Goal: Task Accomplishment & Management: Complete application form

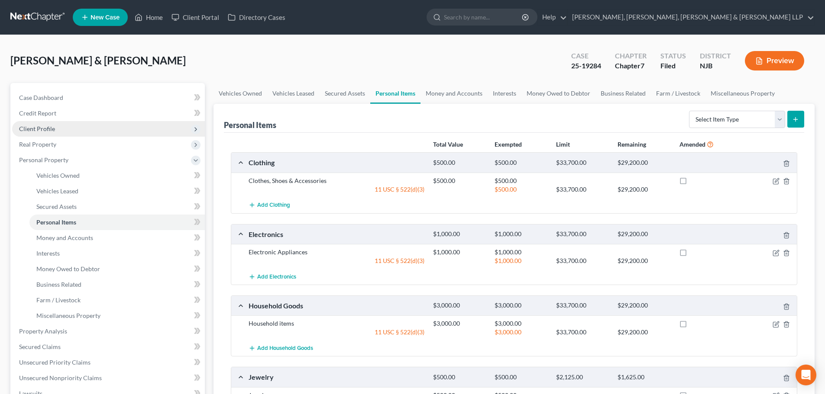
click at [57, 126] on span "Client Profile" at bounding box center [108, 129] width 193 height 16
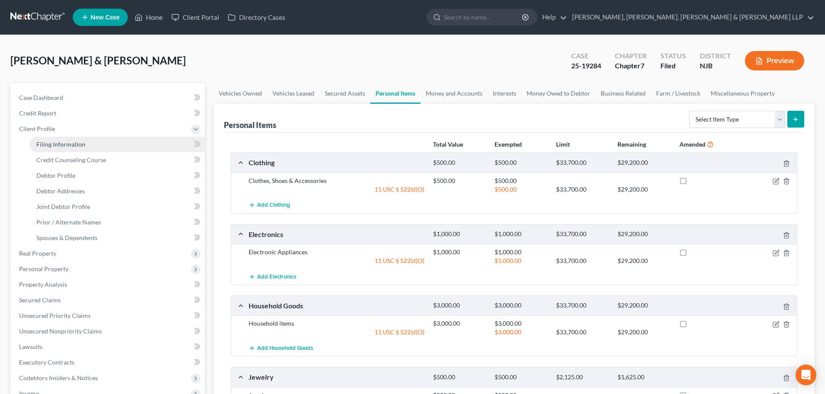
click at [65, 141] on span "Filing Information" at bounding box center [60, 144] width 49 height 7
select select "1"
select select "0"
select select "51"
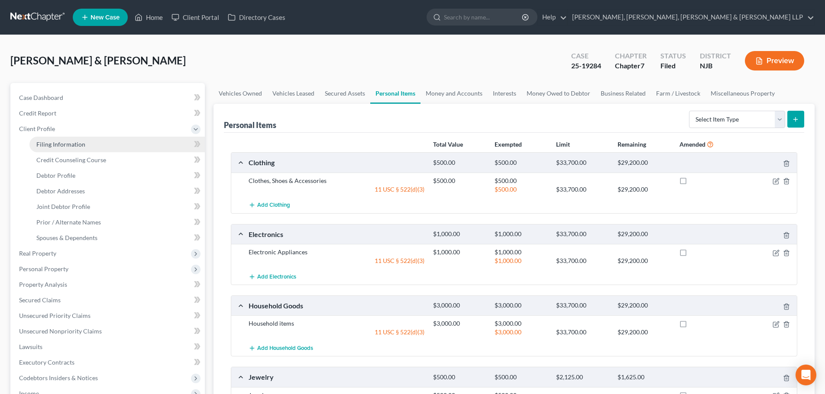
select select "8"
select select "0"
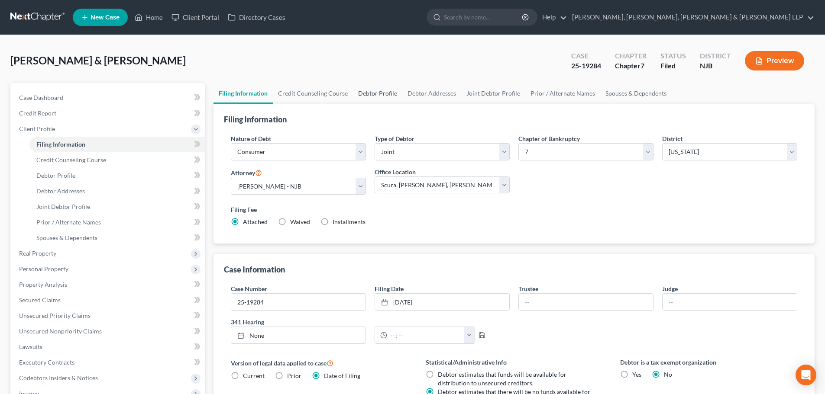
click at [389, 93] on link "Debtor Profile" at bounding box center [377, 93] width 49 height 21
select select "1"
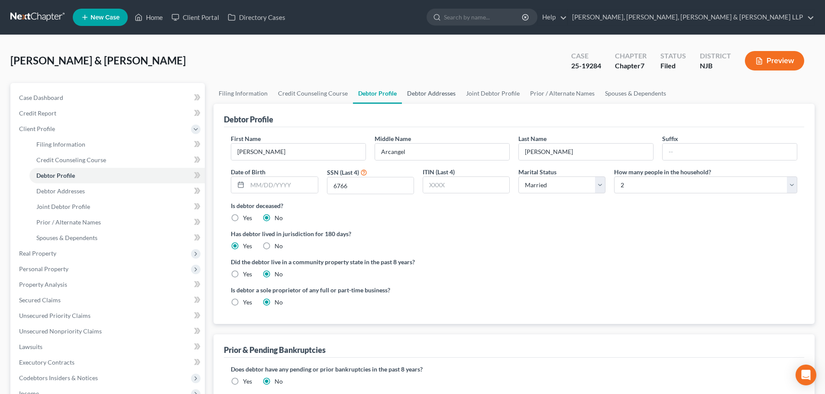
click at [418, 94] on link "Debtor Addresses" at bounding box center [431, 93] width 59 height 21
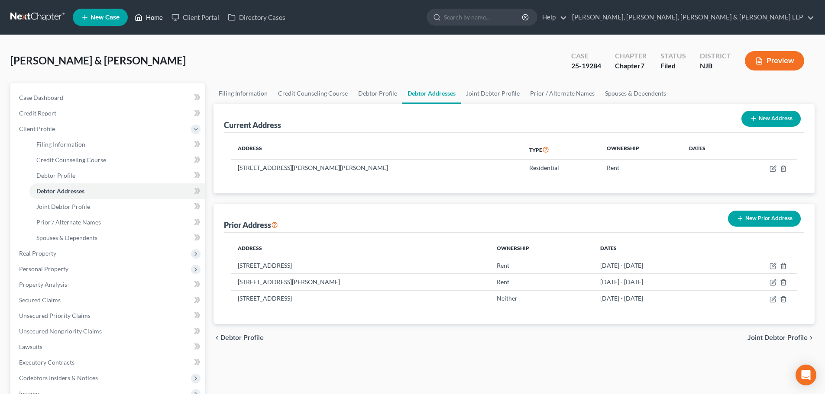
click at [148, 14] on link "Home" at bounding box center [148, 18] width 37 height 16
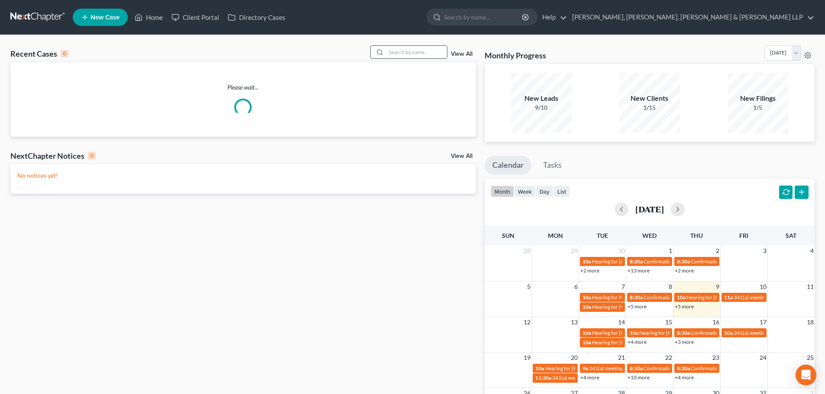
click at [426, 54] on input "search" at bounding box center [416, 52] width 61 height 13
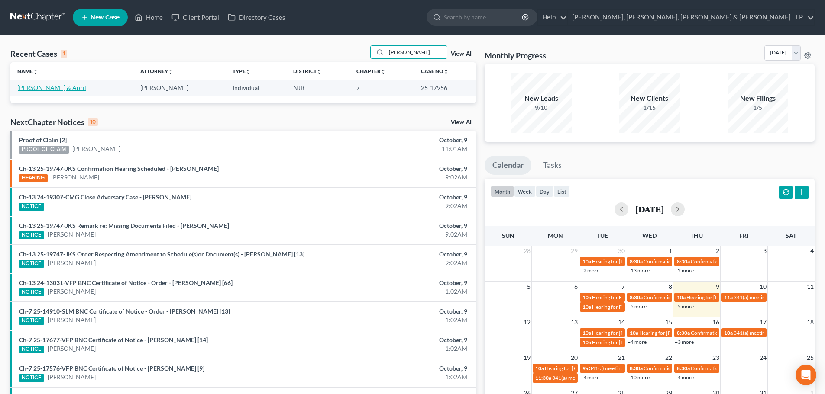
type input "[PERSON_NAME]"
click at [36, 87] on link "[PERSON_NAME] & April" at bounding box center [51, 87] width 69 height 7
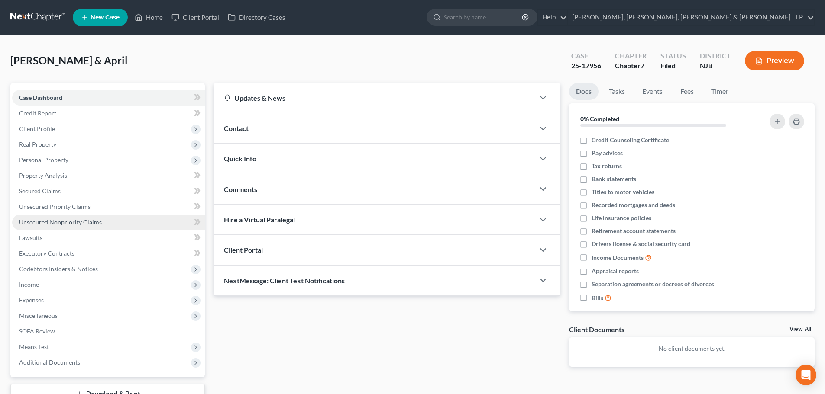
click at [77, 227] on link "Unsecured Nonpriority Claims" at bounding box center [108, 223] width 193 height 16
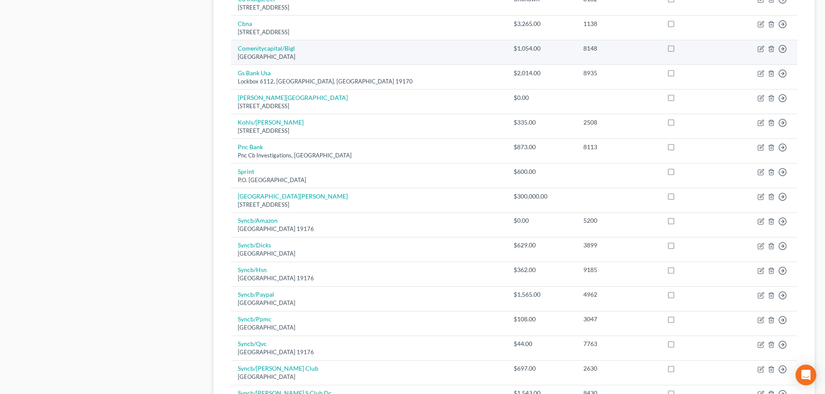
scroll to position [606, 0]
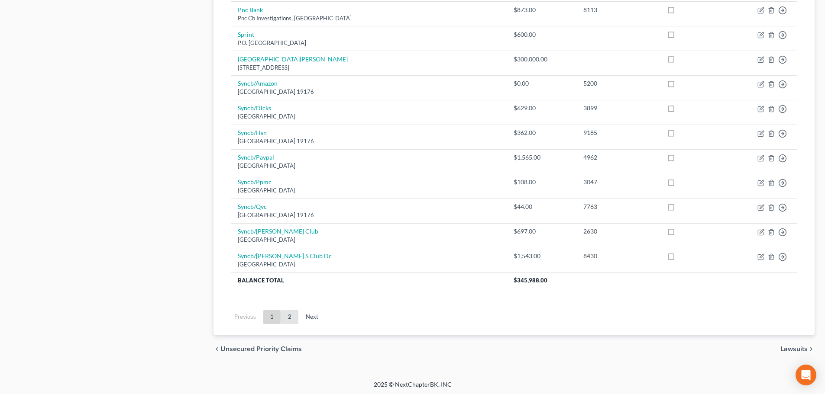
click at [286, 321] on link "2" at bounding box center [289, 317] width 17 height 14
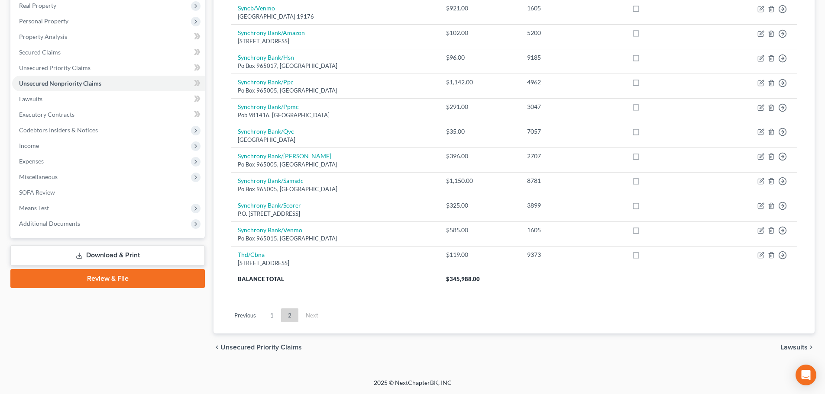
scroll to position [139, 0]
click at [276, 320] on link "1" at bounding box center [271, 316] width 17 height 14
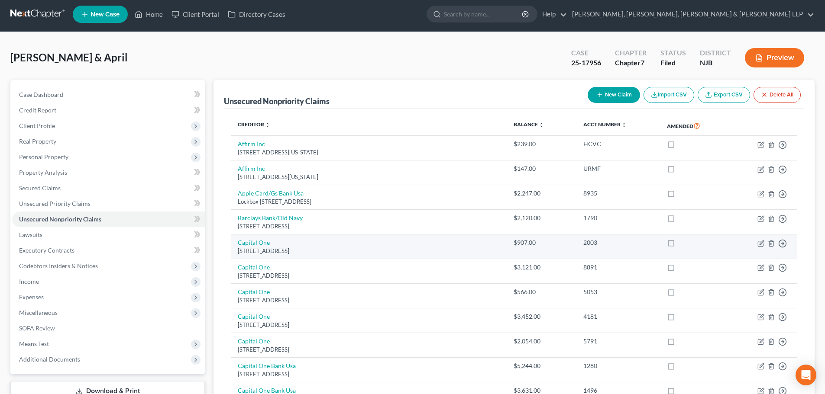
scroll to position [0, 0]
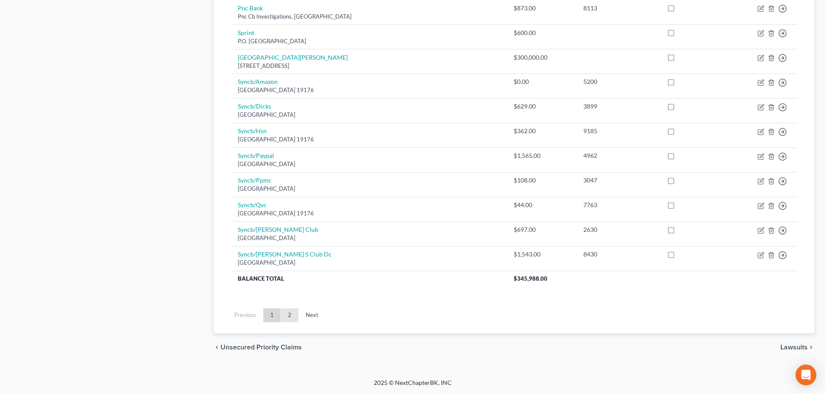
click at [286, 311] on link "2" at bounding box center [289, 316] width 17 height 14
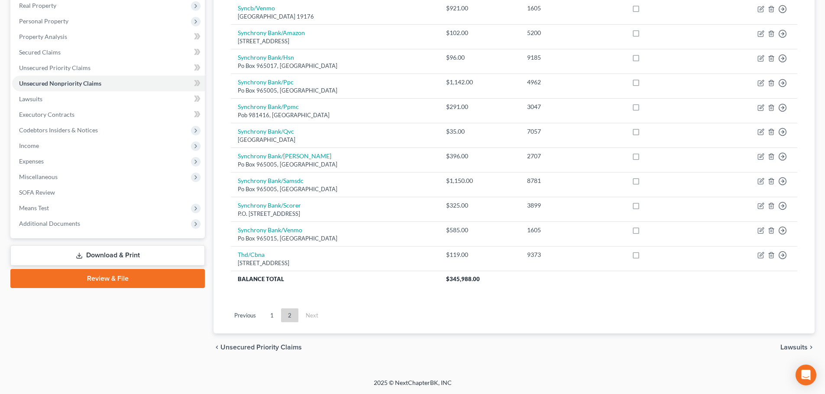
scroll to position [139, 0]
